Goal: Information Seeking & Learning: Learn about a topic

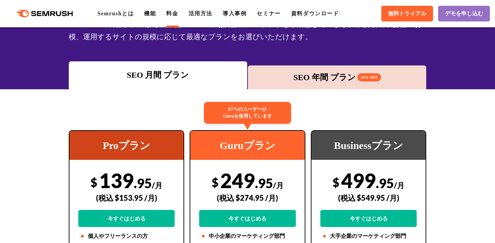
scroll to position [63, 0]
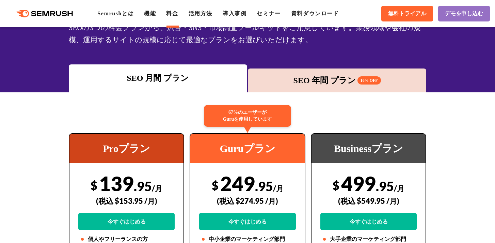
click at [321, 83] on div "SEO 年間 プラン 16% OFF" at bounding box center [337, 80] width 172 height 12
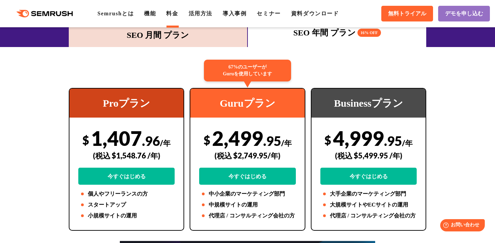
scroll to position [111, 0]
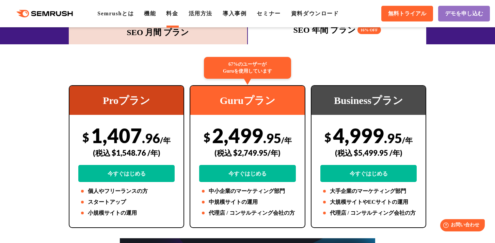
click at [168, 35] on div "SEO 月間 プラン" at bounding box center [158, 32] width 172 height 12
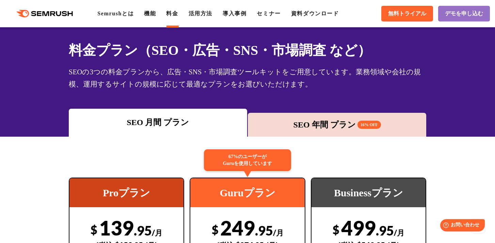
scroll to position [0, 0]
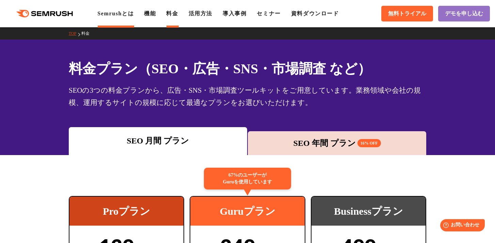
click at [113, 12] on link "Semrushとは" at bounding box center [115, 14] width 36 height 6
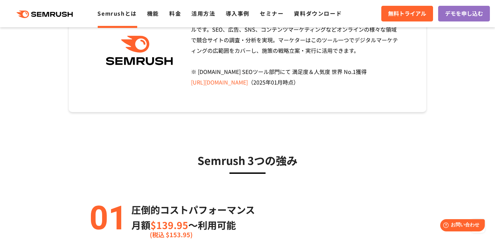
scroll to position [103, 0]
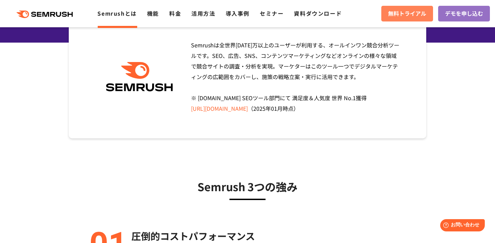
click at [407, 14] on span "無料トライアル" at bounding box center [407, 13] width 38 height 9
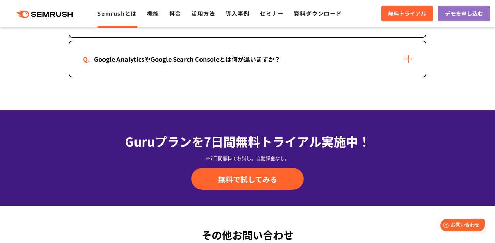
scroll to position [1459, 0]
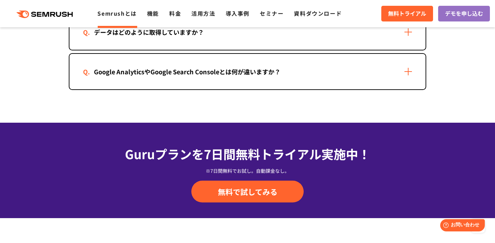
click at [333, 76] on div "Google AnalyticsやGoogle Search Consoleとは何が違いますか？" at bounding box center [247, 71] width 356 height 35
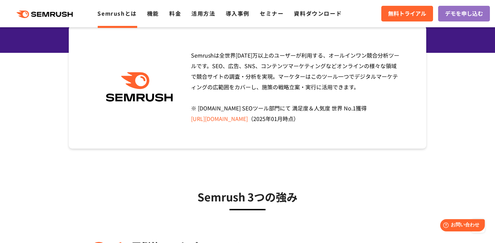
scroll to position [0, 0]
